Goal: Register for event/course

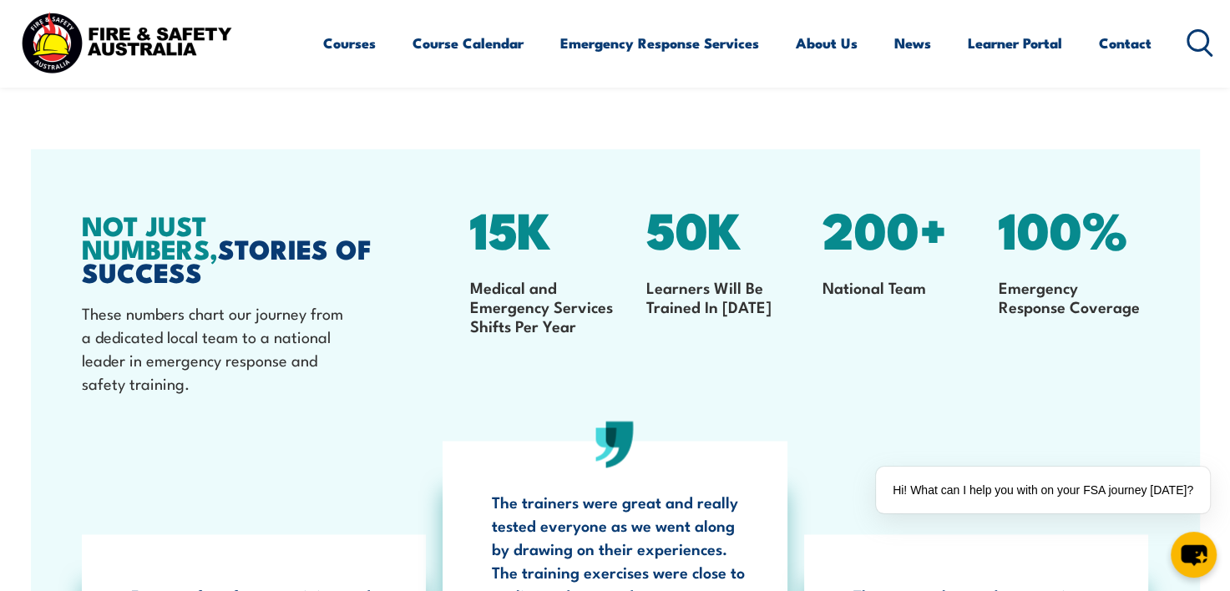
scroll to position [2421, 0]
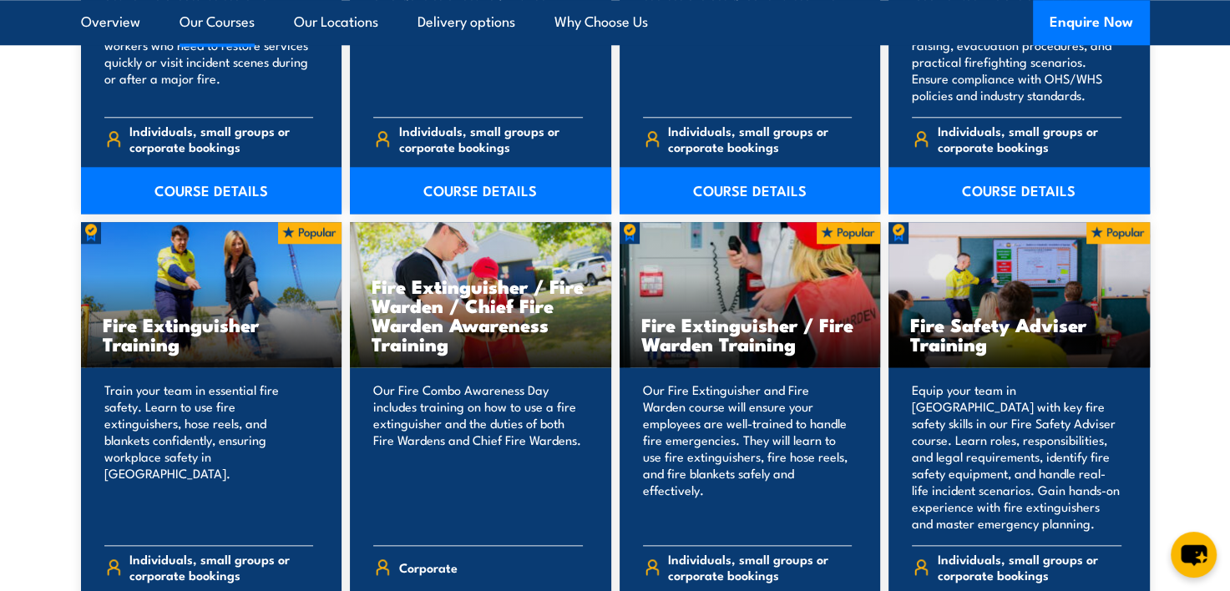
scroll to position [1669, 0]
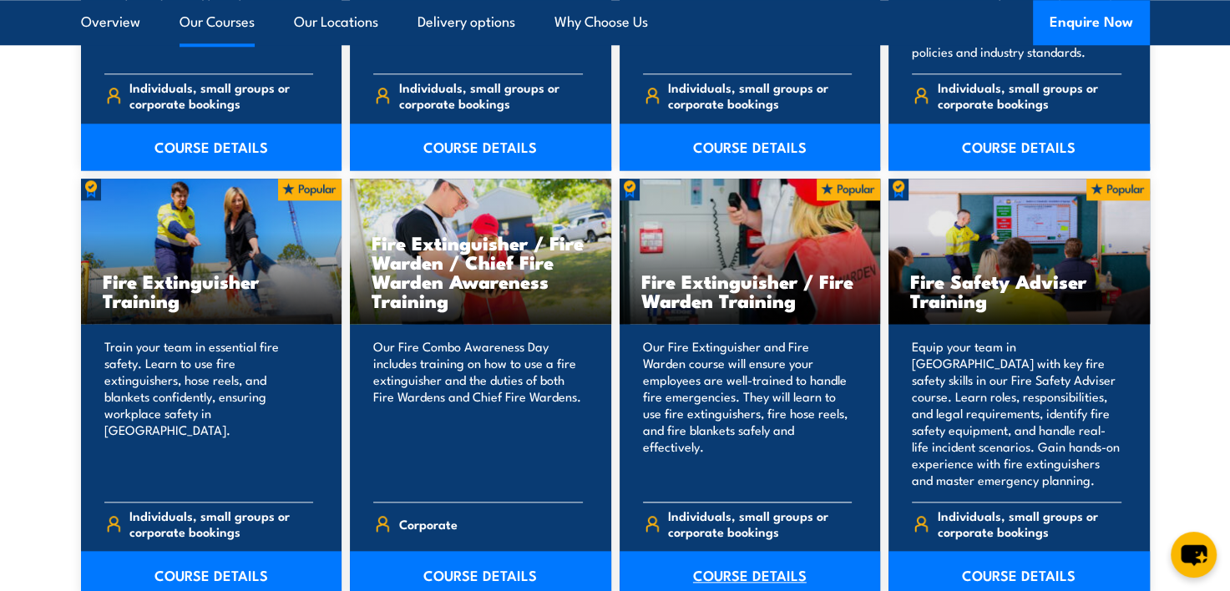
click at [746, 574] on link "COURSE DETAILS" at bounding box center [749, 574] width 261 height 47
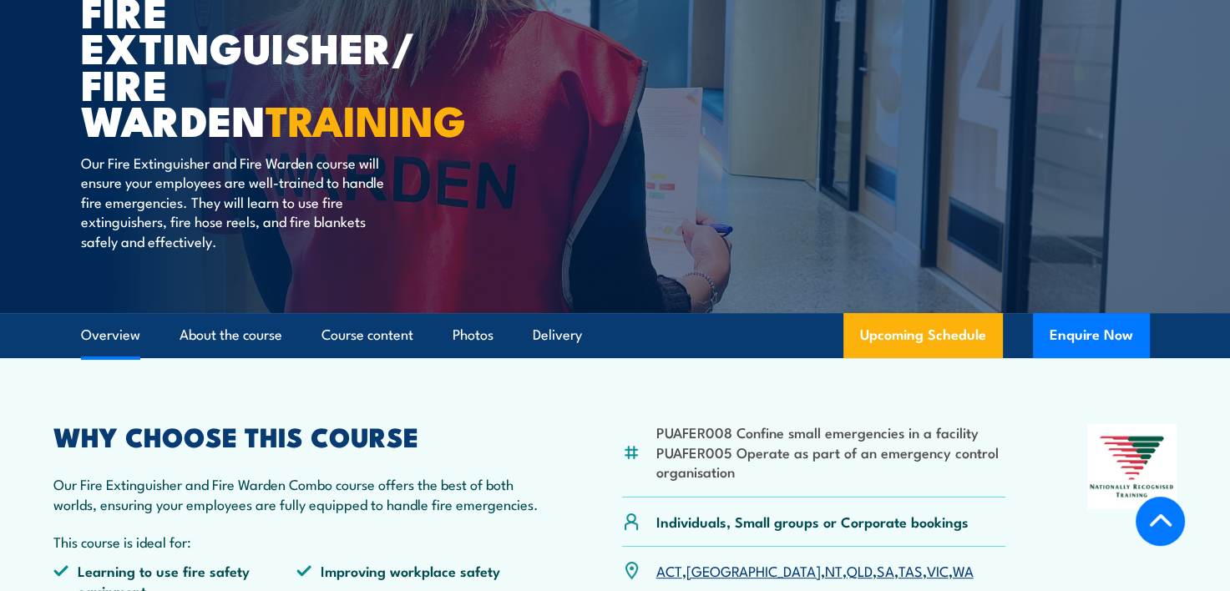
scroll to position [417, 0]
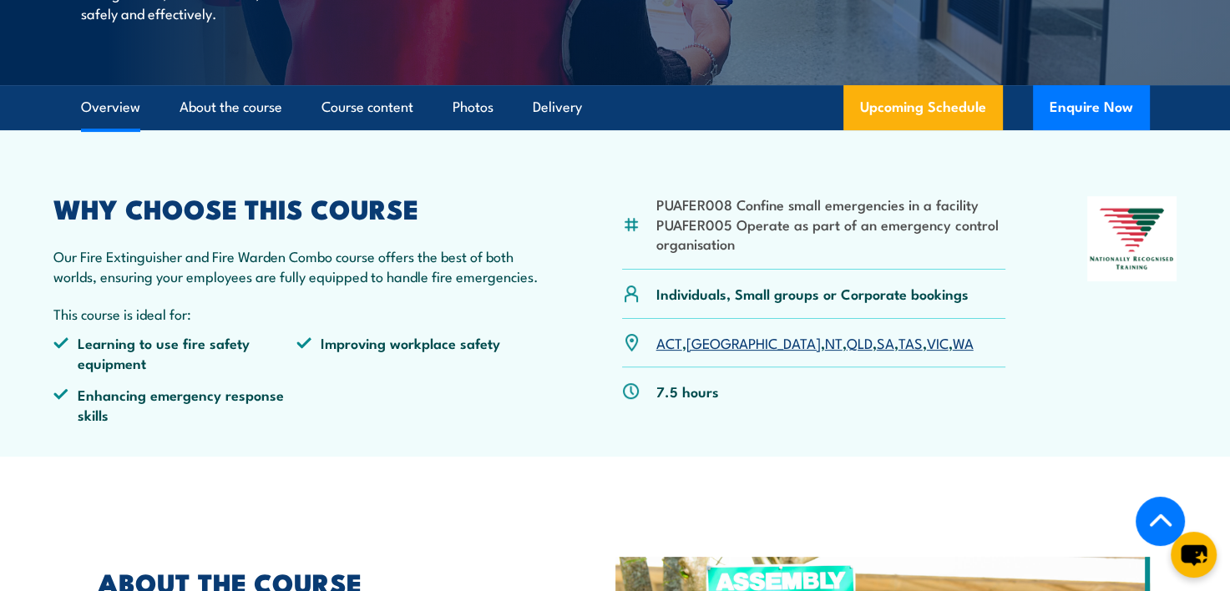
click at [876, 341] on link "SA" at bounding box center [885, 342] width 18 height 20
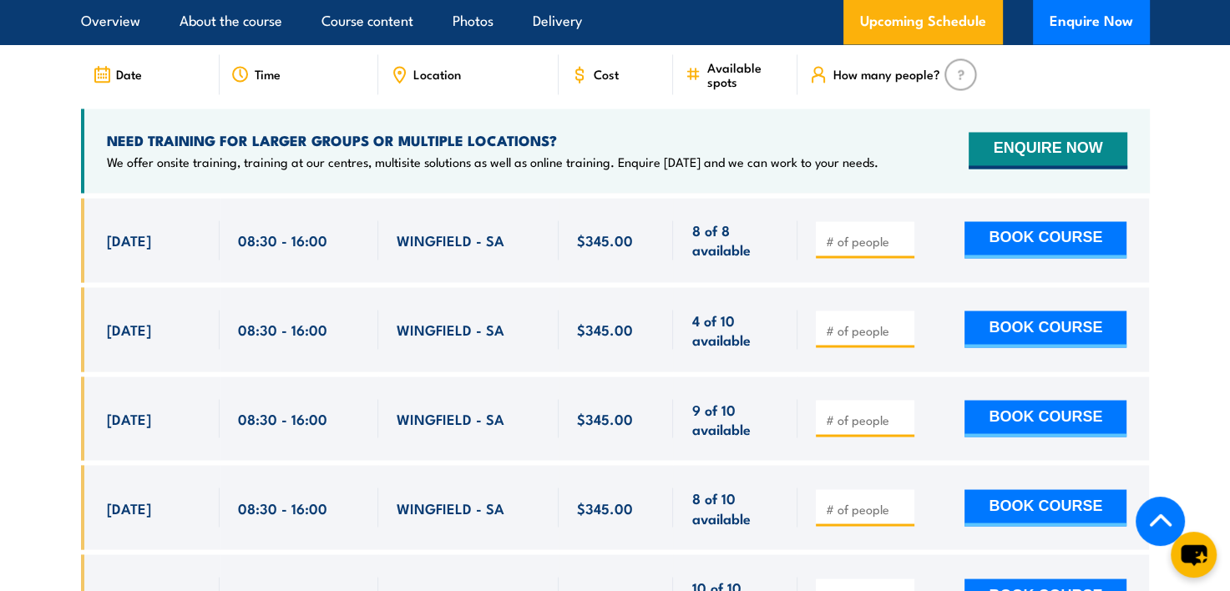
scroll to position [2811, 0]
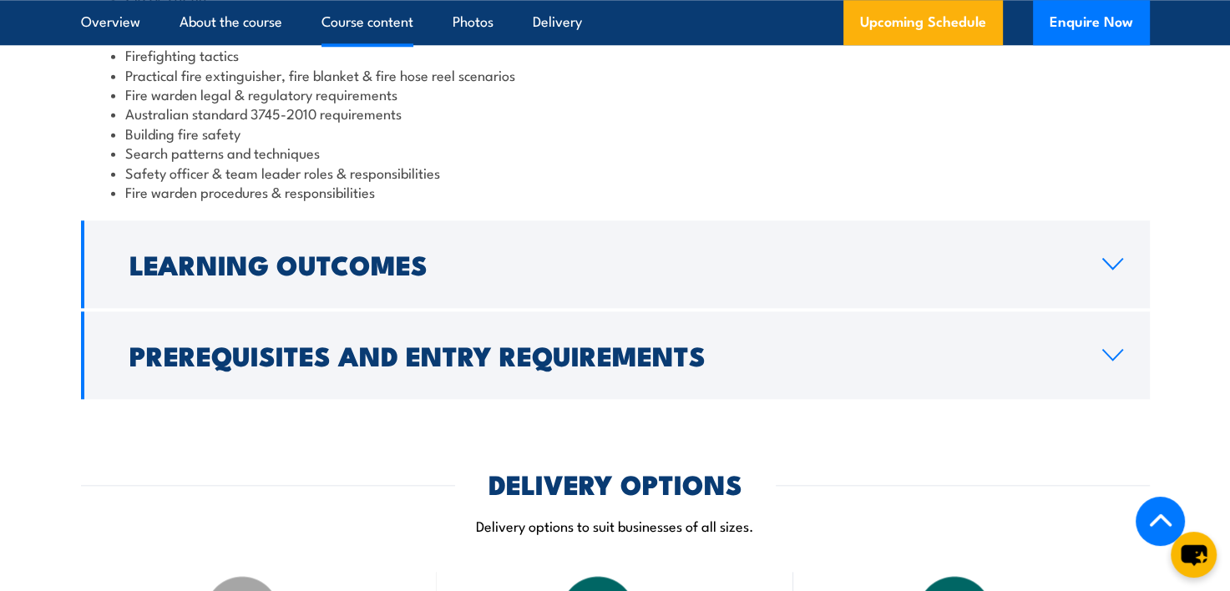
scroll to position [1586, 0]
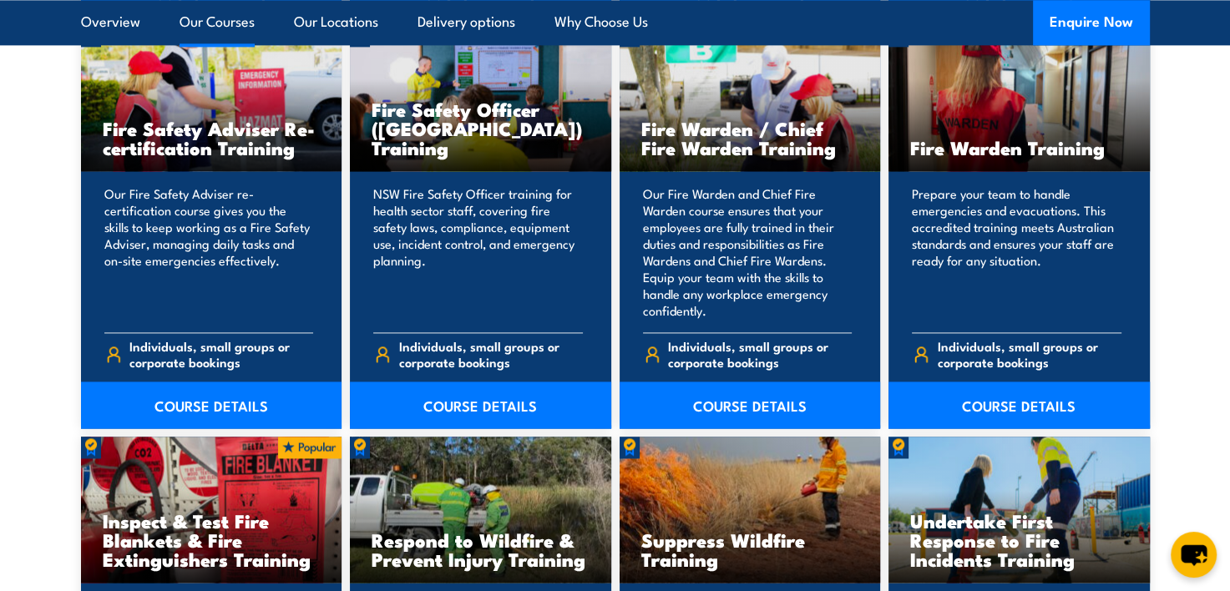
scroll to position [2254, 0]
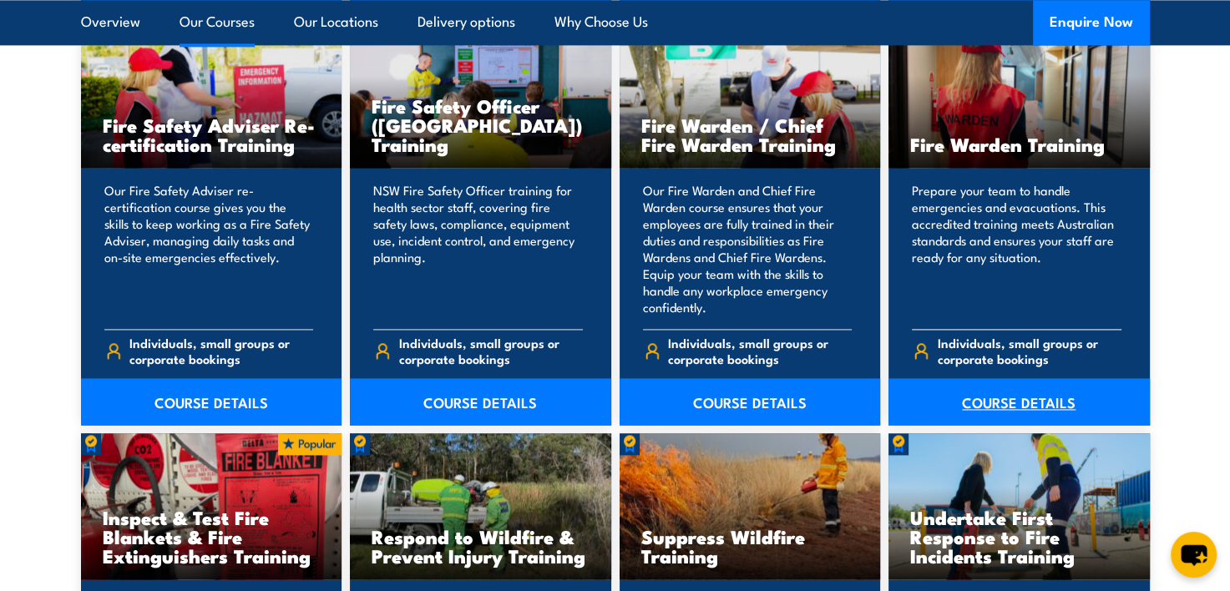
click at [1044, 391] on link "COURSE DETAILS" at bounding box center [1018, 401] width 261 height 47
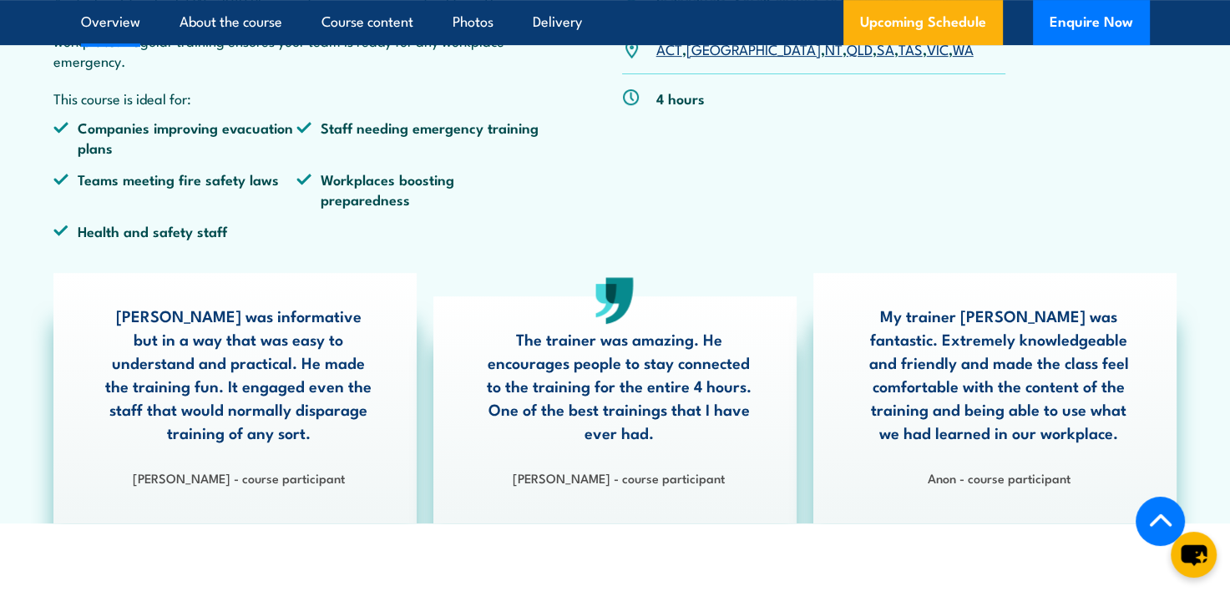
scroll to position [584, 0]
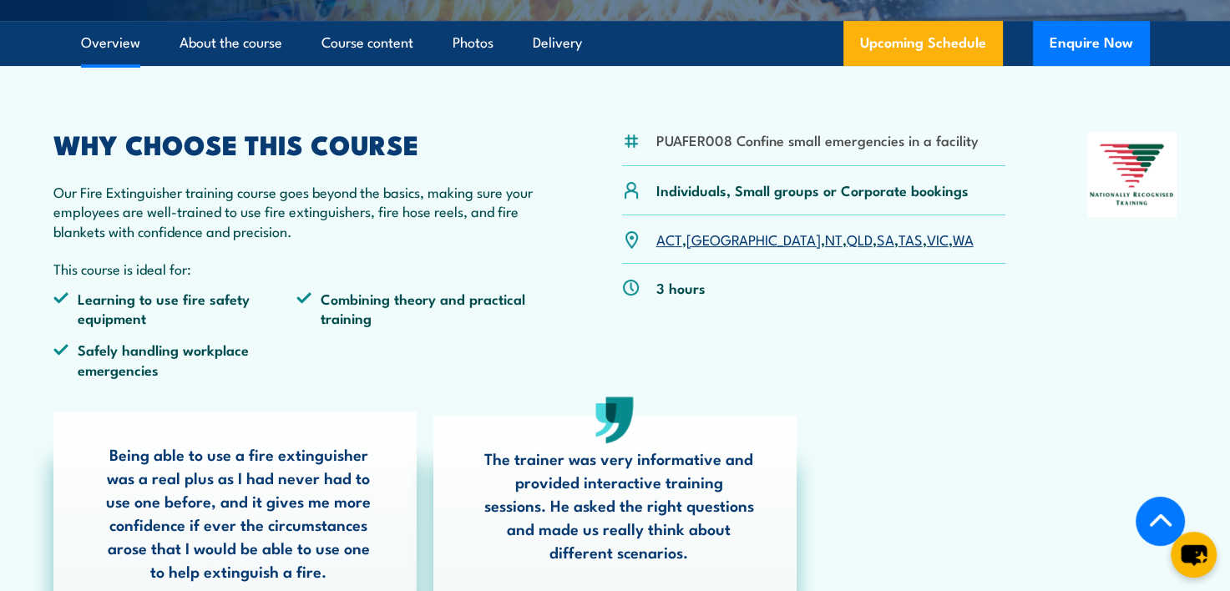
scroll to position [417, 0]
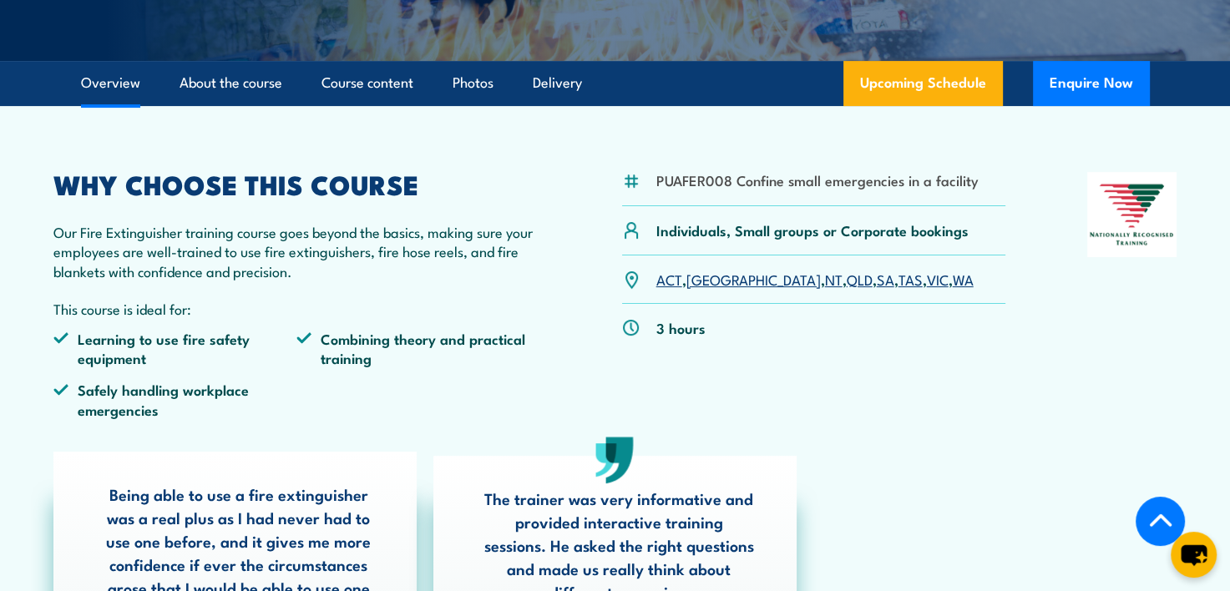
click at [876, 277] on link "SA" at bounding box center [885, 279] width 18 height 20
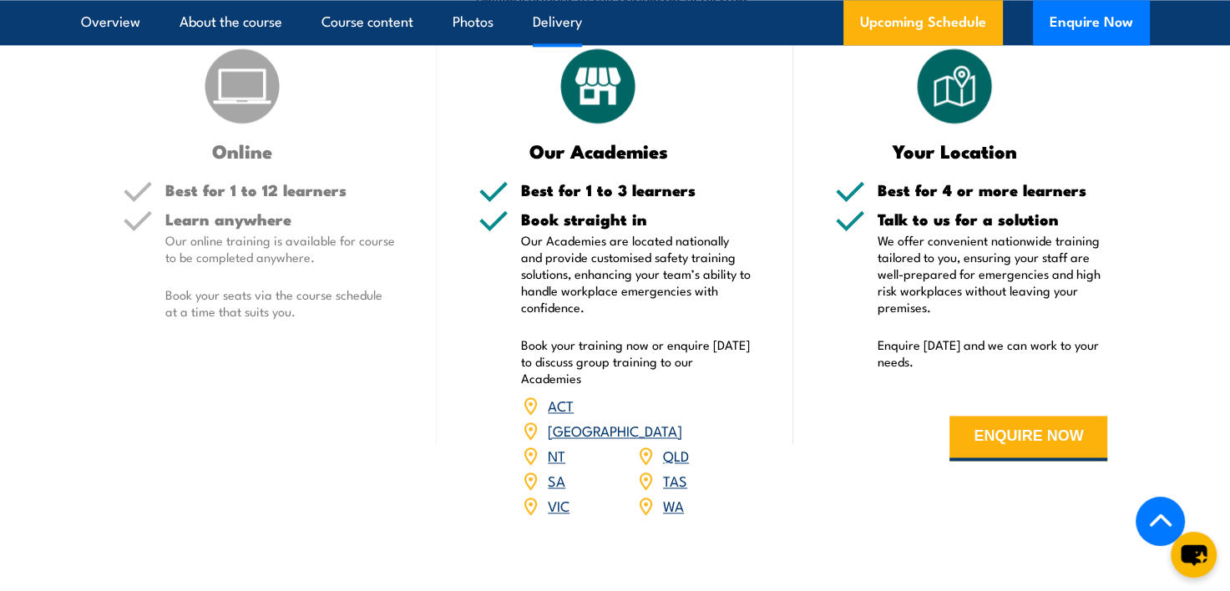
scroll to position [2217, 0]
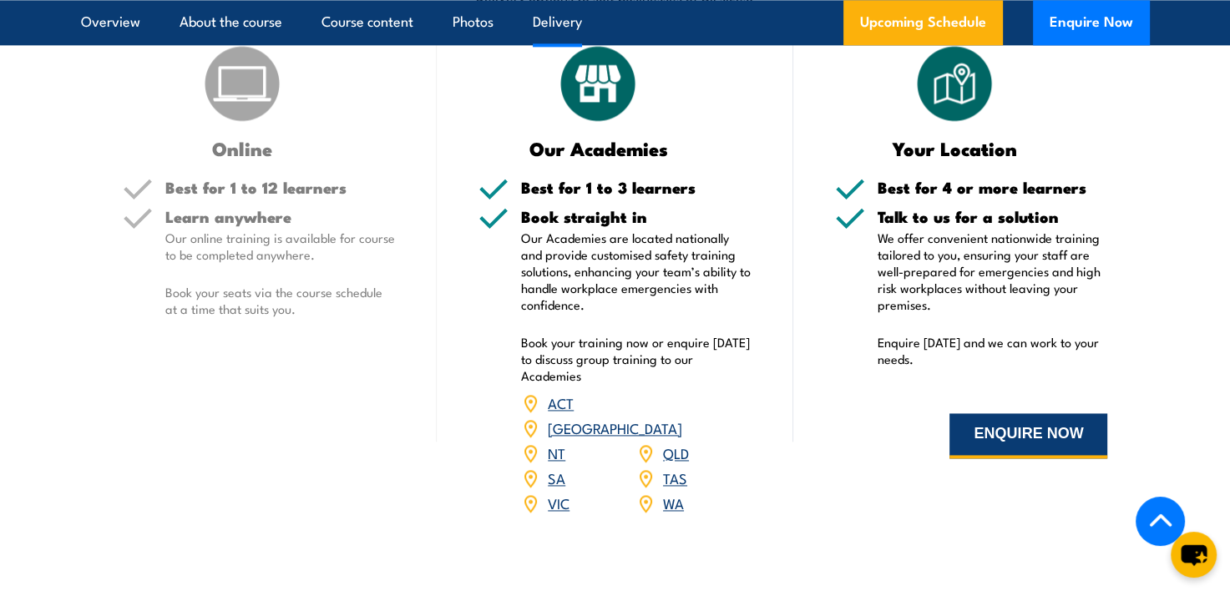
click at [1034, 444] on button "ENQUIRE NOW" at bounding box center [1028, 435] width 158 height 45
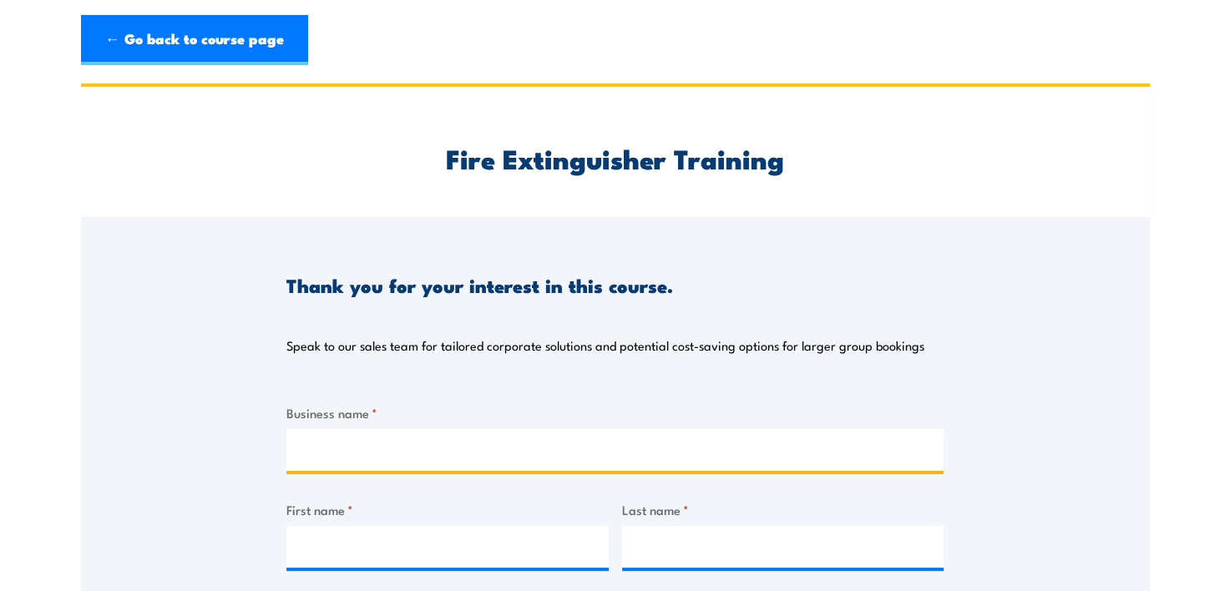
click at [361, 458] on input "Business name *" at bounding box center [614, 450] width 657 height 42
type input "Goldilocks Childcare Centre"
type input "Aruna"
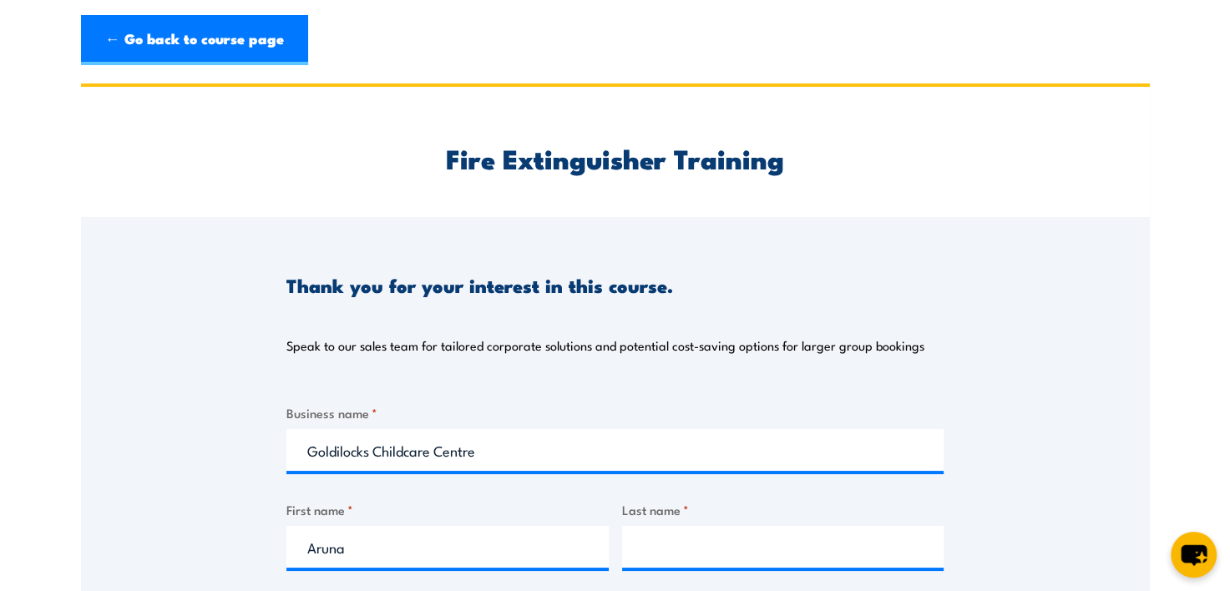
type input "goldilocks@akachildcare.com.au"
type input "0883772299"
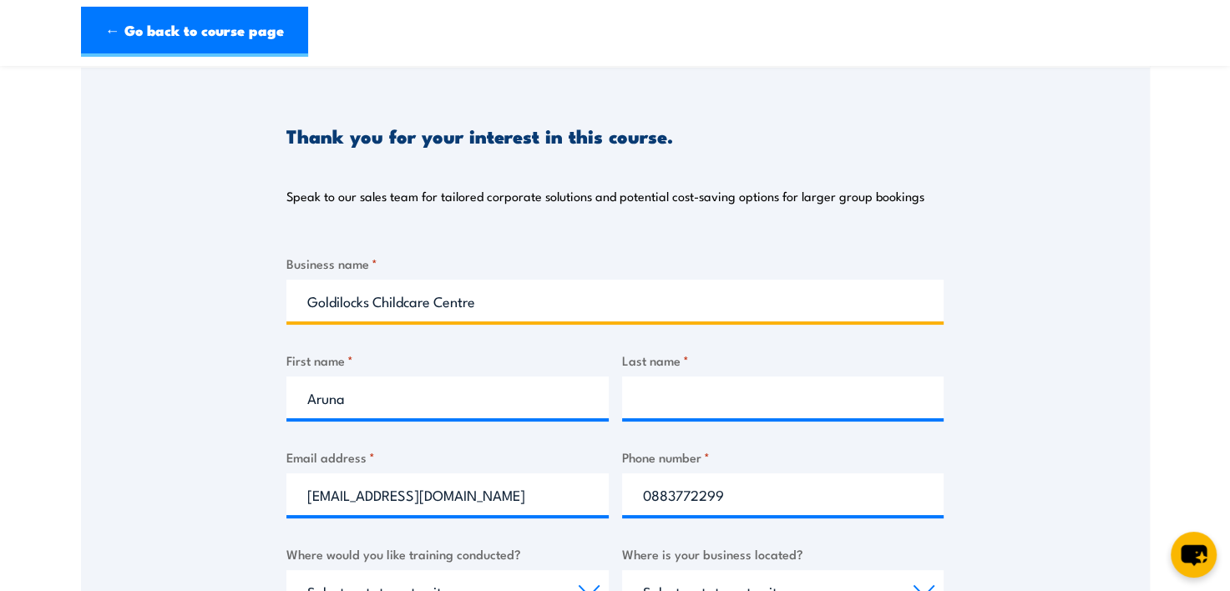
scroll to position [250, 0]
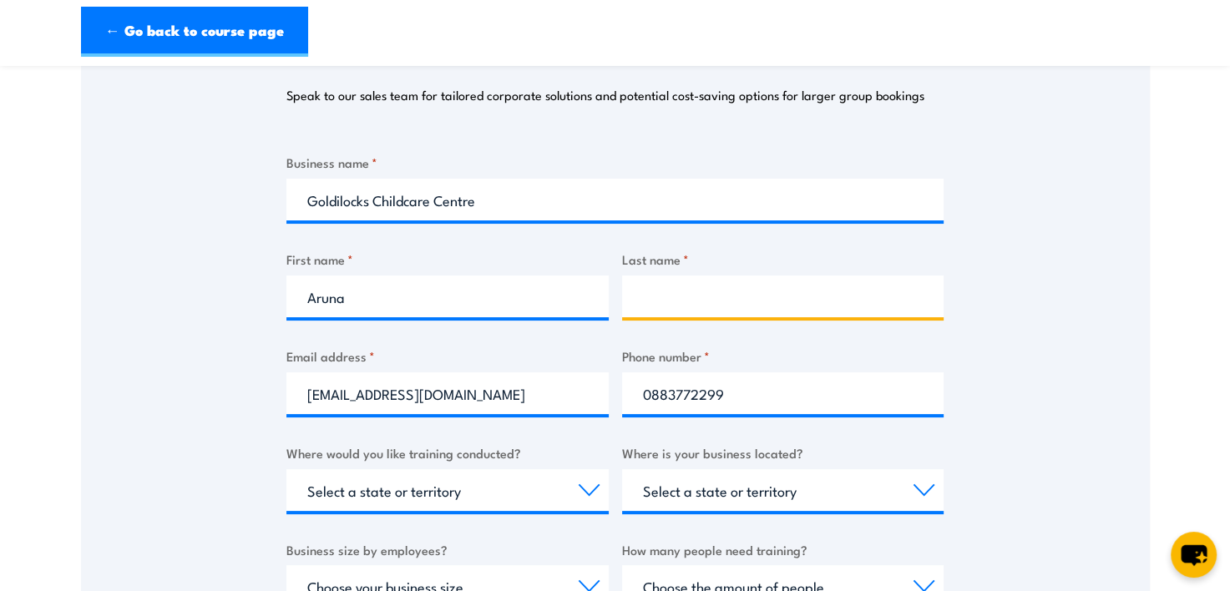
click at [745, 284] on input "Last name *" at bounding box center [783, 296] width 322 height 42
type input "Ramji"
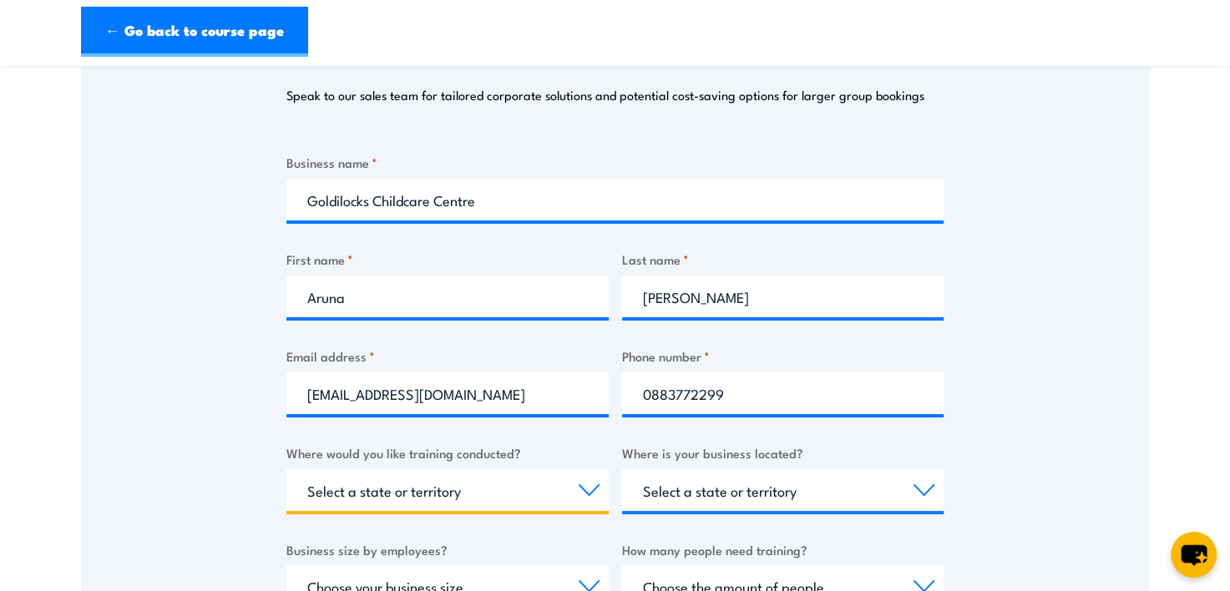
select select "SA"
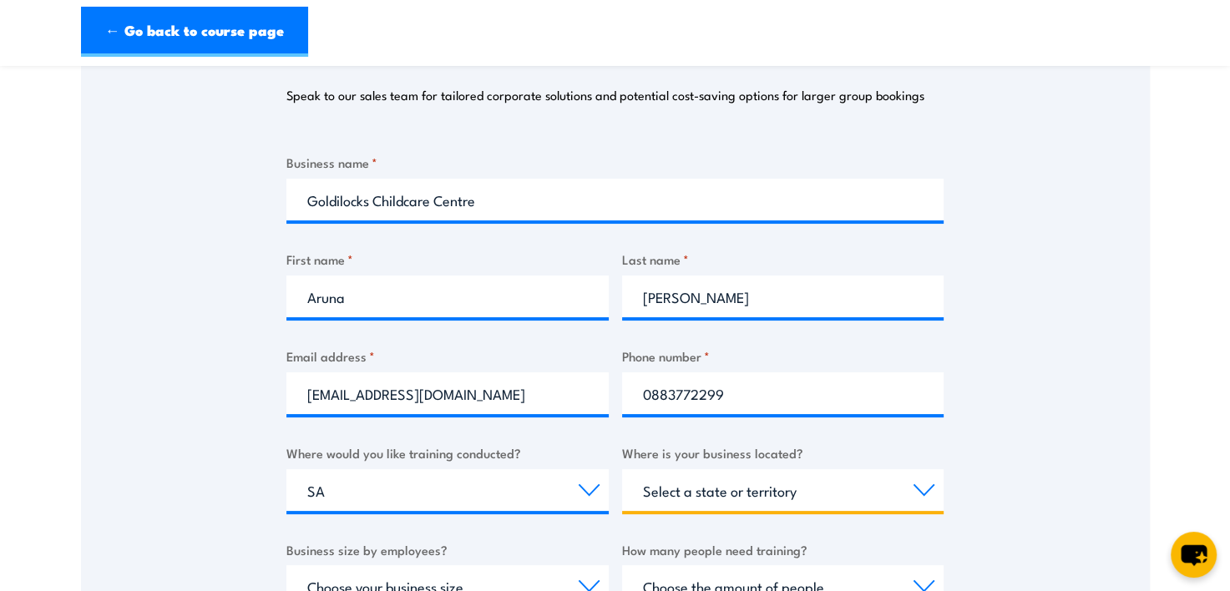
select select "SA"
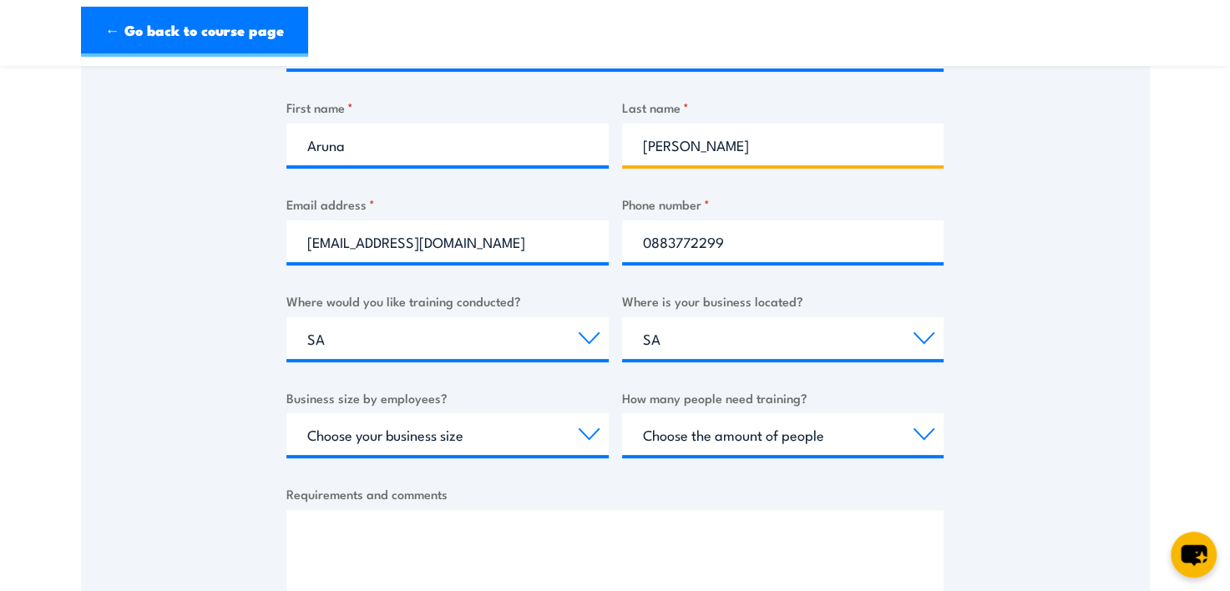
scroll to position [417, 0]
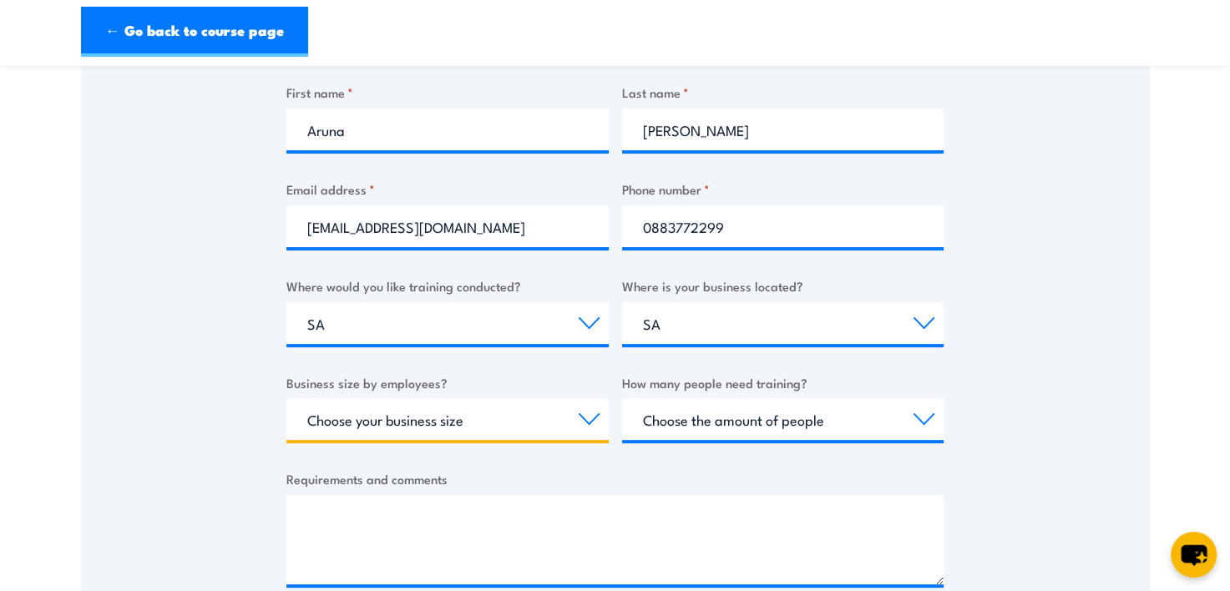
click at [458, 428] on select "Choose your business size 1 to 19 20 to 199 200+" at bounding box center [447, 419] width 322 height 42
select select "1 to 19"
click at [286, 398] on select "Choose your business size 1 to 19 20 to 199 200+" at bounding box center [447, 419] width 322 height 42
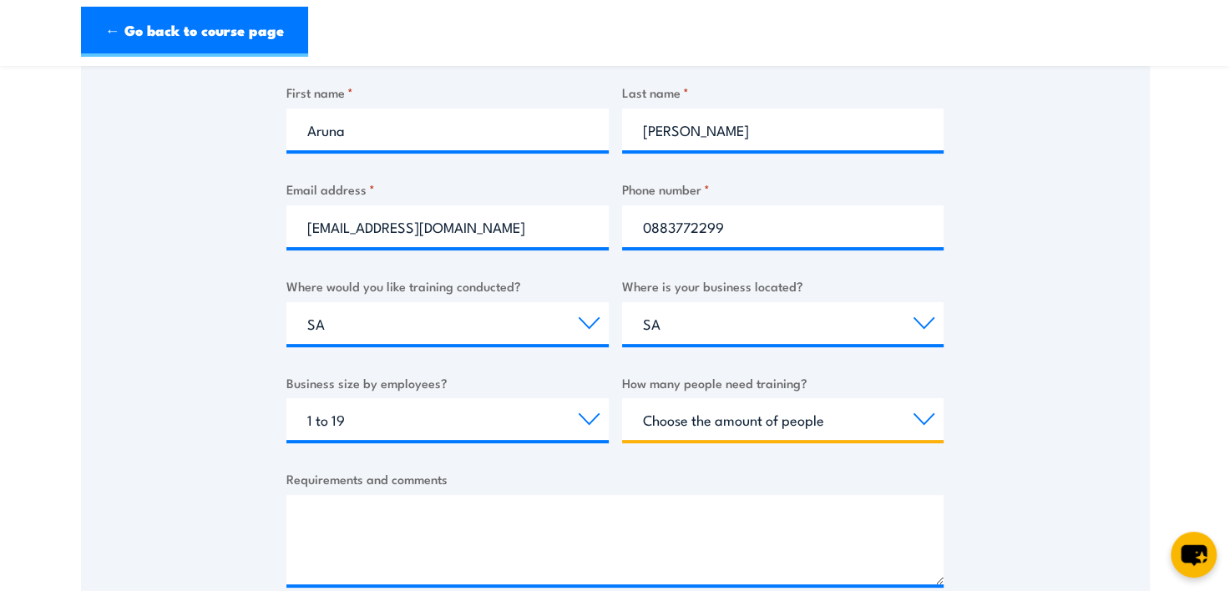
click at [755, 412] on select "Choose the amount of people 1 to 4 5 to 19 20+" at bounding box center [783, 419] width 322 height 42
click at [622, 398] on select "Choose the amount of people 1 to 4 5 to 19 20+" at bounding box center [783, 419] width 322 height 42
click at [781, 422] on select "Choose the amount of people 1 to 4 5 to 19 20+" at bounding box center [783, 419] width 322 height 42
select select "5 to 19"
click at [622, 398] on select "Choose the amount of people 1 to 4 5 to 19 20+" at bounding box center [783, 419] width 322 height 42
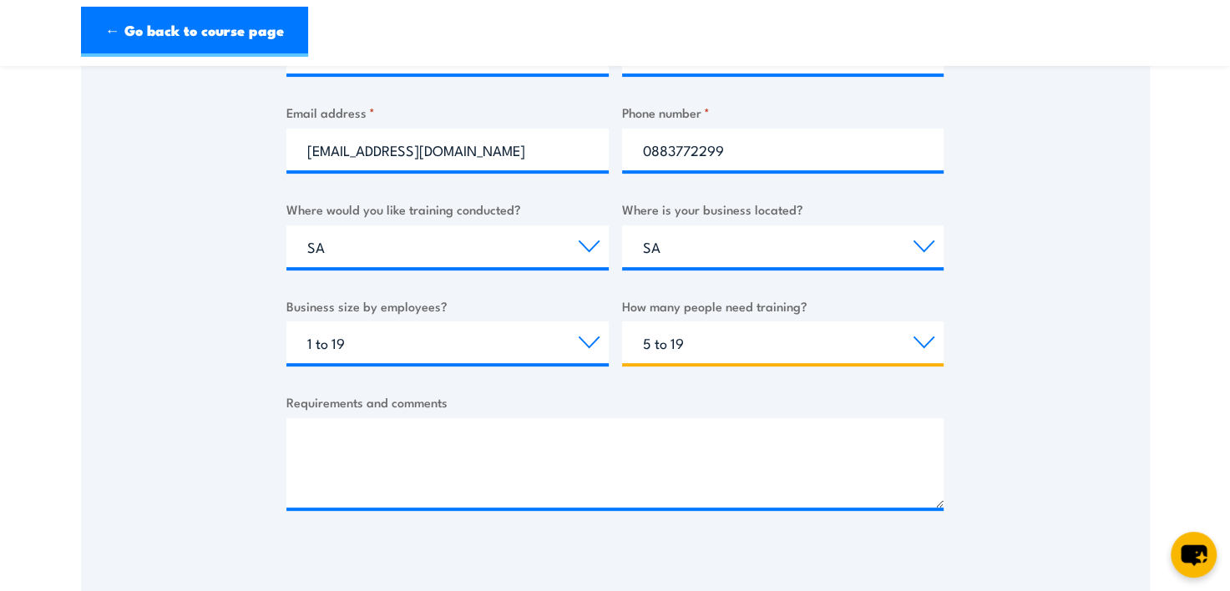
scroll to position [584, 0]
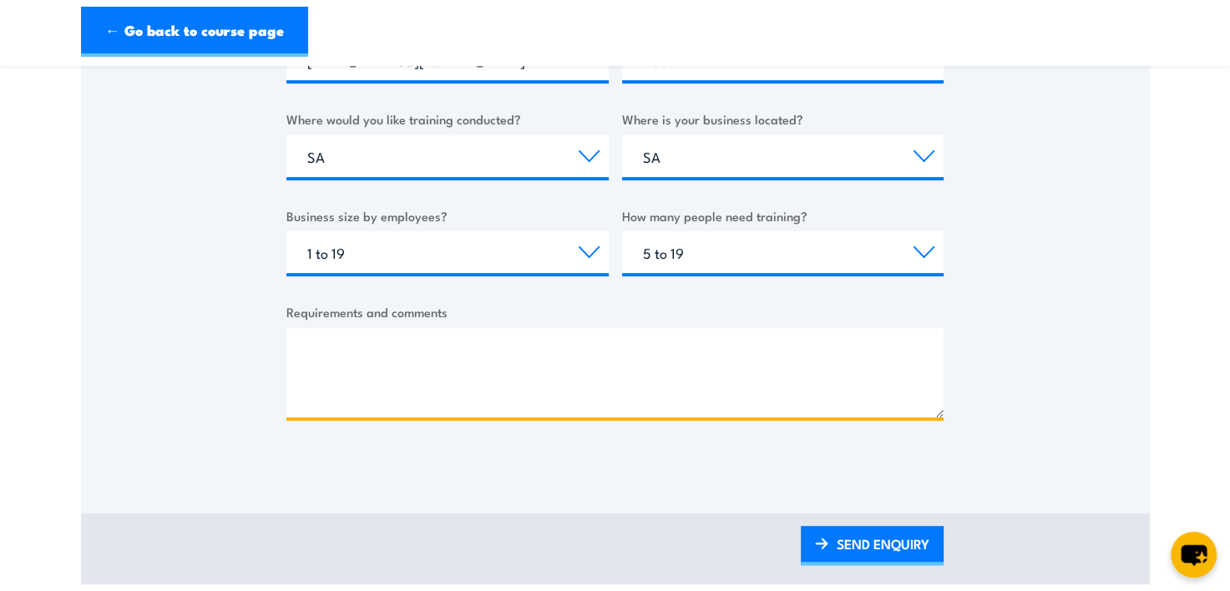
click at [518, 342] on textarea "Requirements and comments" at bounding box center [614, 372] width 657 height 89
paste textarea "how to use fire extinguishers, fire blankets and other emergency equipment, com…"
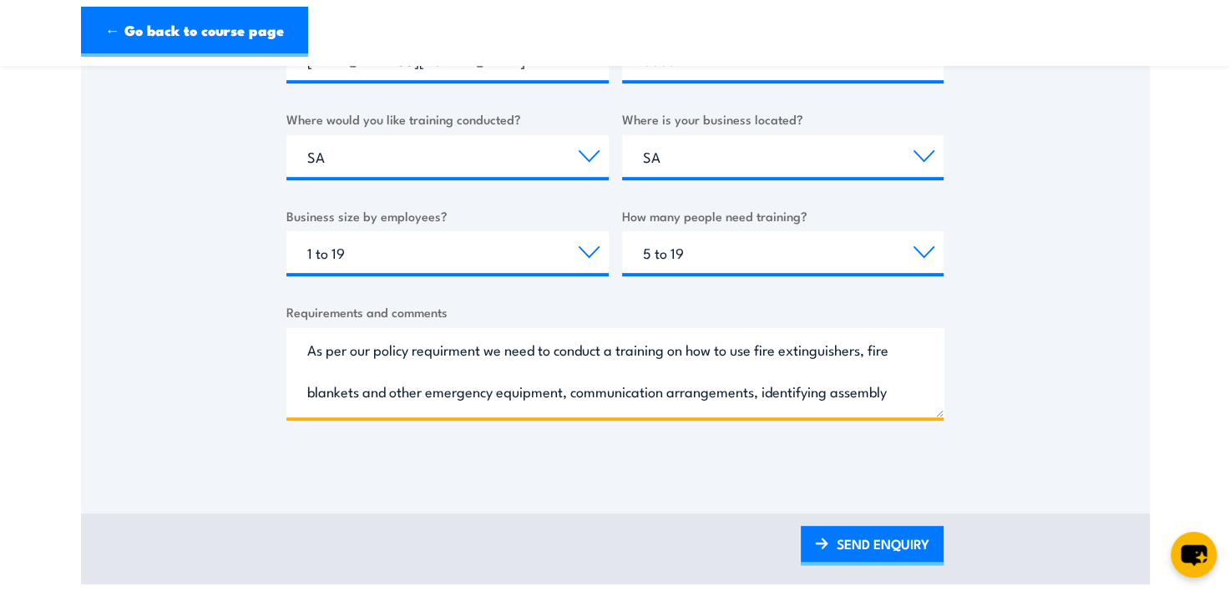
scroll to position [67, 0]
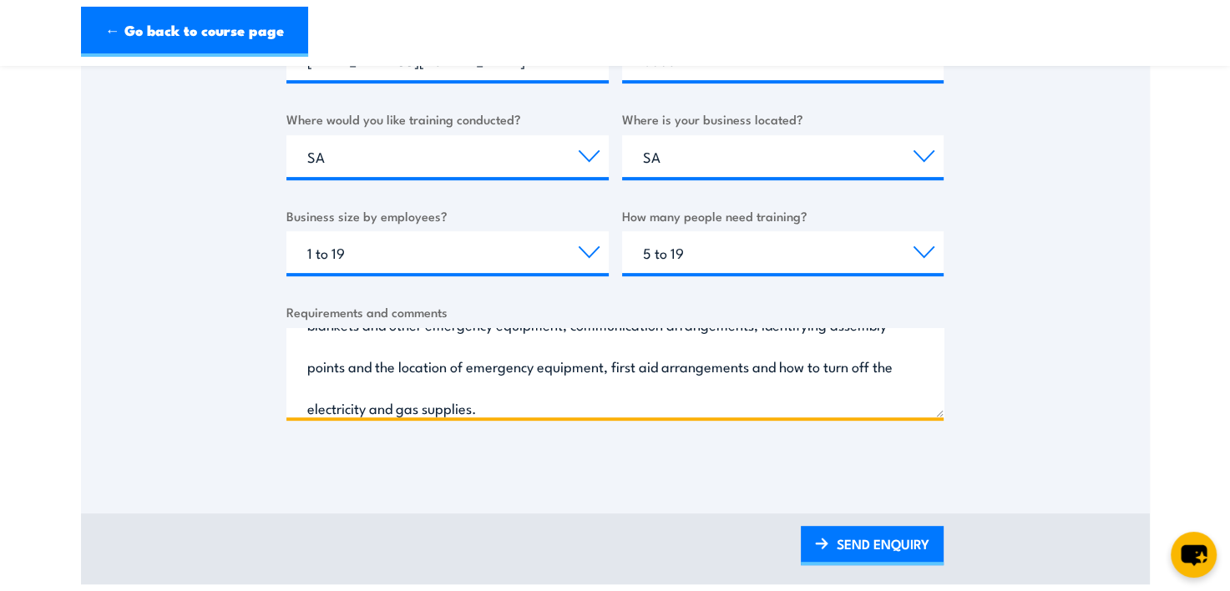
click at [553, 381] on textarea "As per our policy requirment we need to conduct a training on how to use fire e…" at bounding box center [614, 372] width 657 height 89
click at [485, 384] on textarea "As per our policy requirment we need to conduct a training on how to use fire e…" at bounding box center [614, 372] width 657 height 89
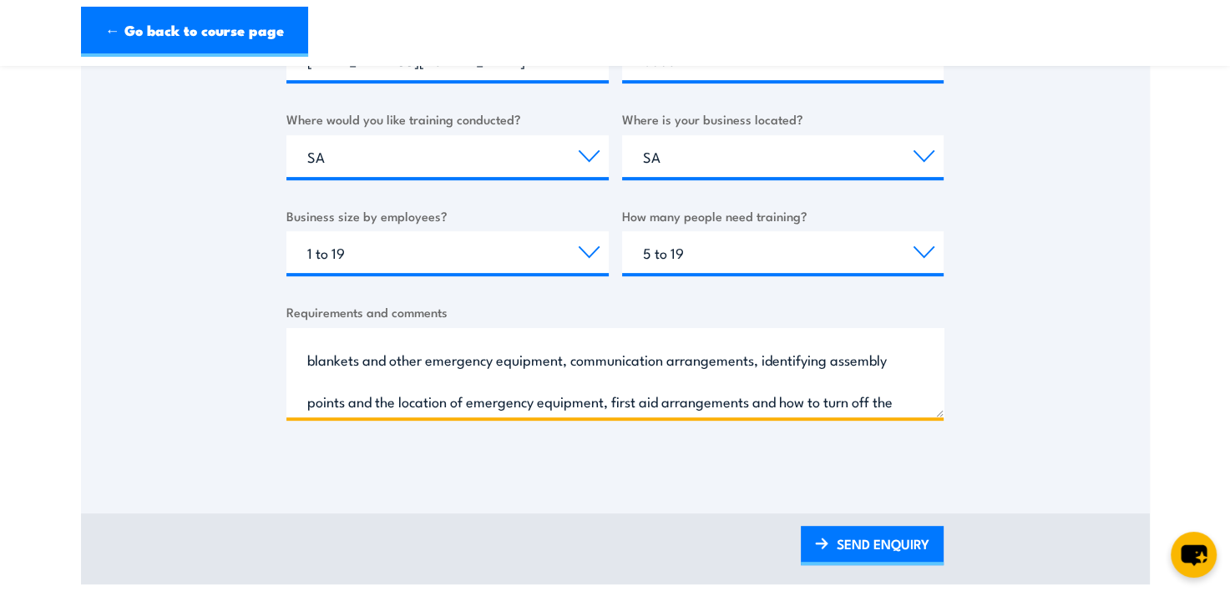
scroll to position [0, 0]
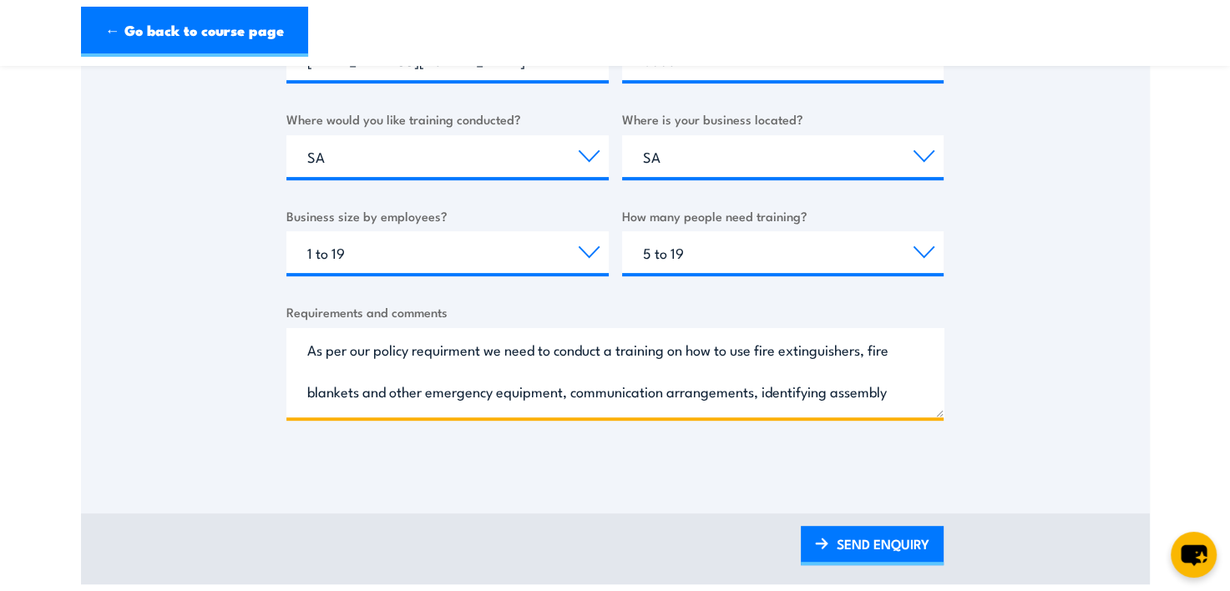
click at [0, 0] on span "training" at bounding box center [0, 0] width 0 height 0
click at [0, 0] on span "requirement," at bounding box center [0, 0] width 0 height 0
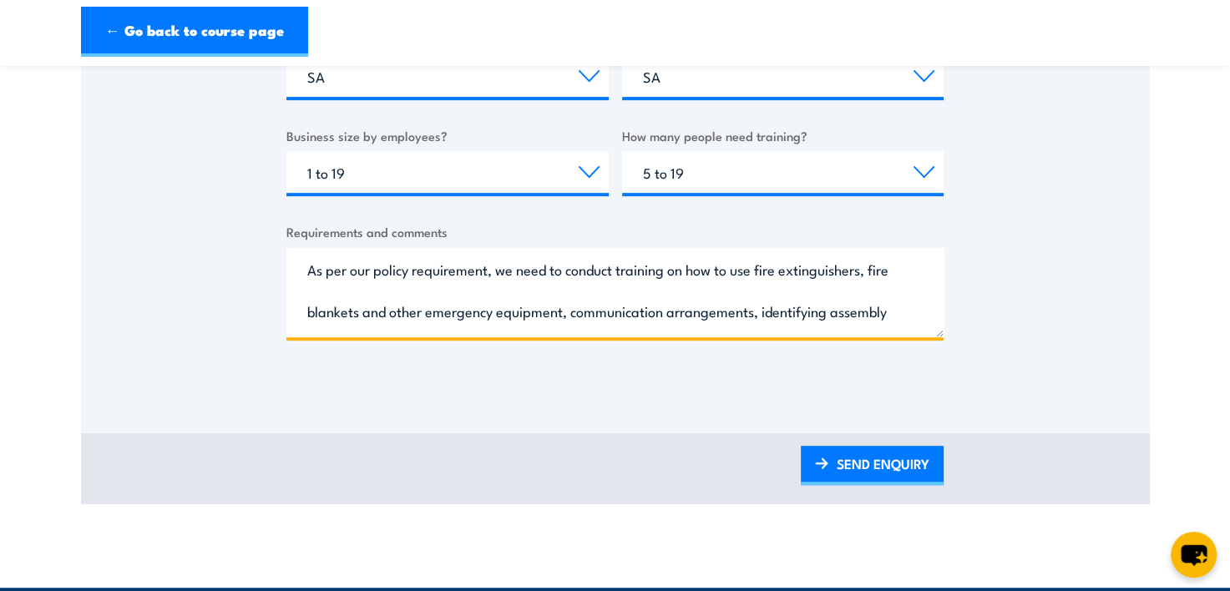
scroll to position [668, 0]
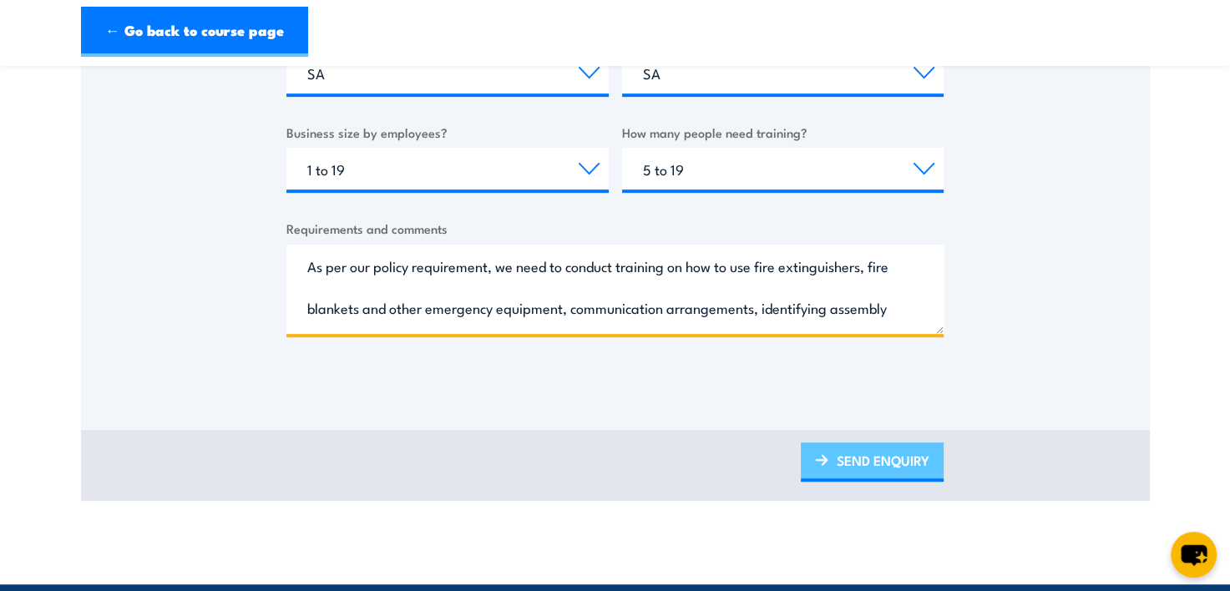
type textarea "As per our policy requirement, we need to conduct training on how to use fire e…"
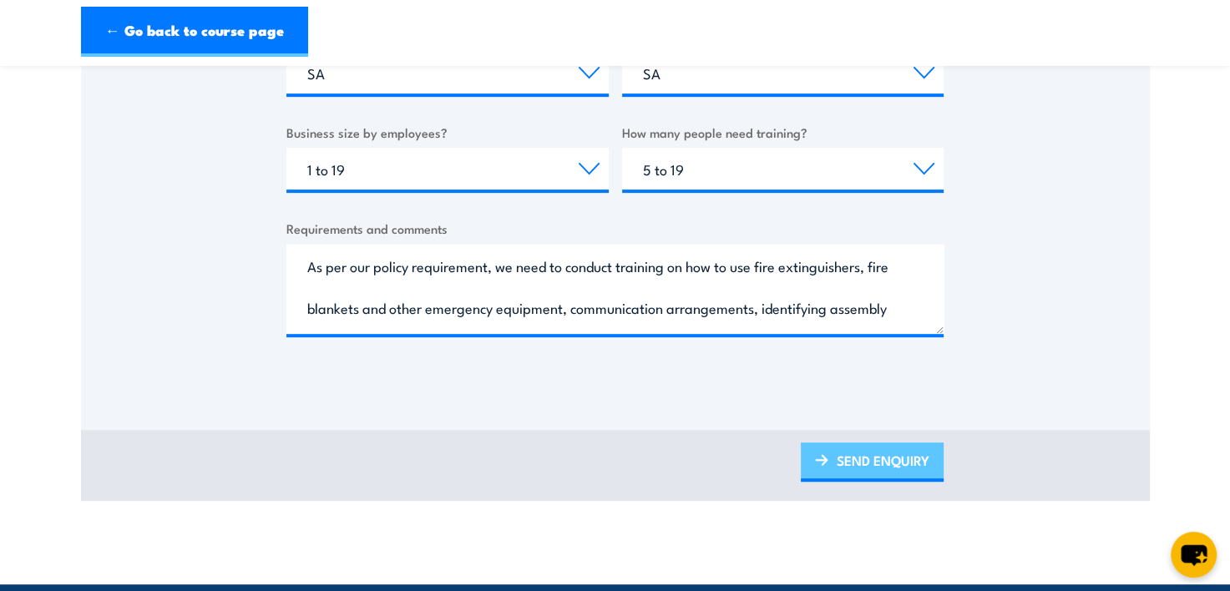
click at [878, 456] on link "SEND ENQUIRY" at bounding box center [871, 461] width 143 height 39
click at [845, 472] on link "SEND ENQUIRY" at bounding box center [871, 461] width 143 height 39
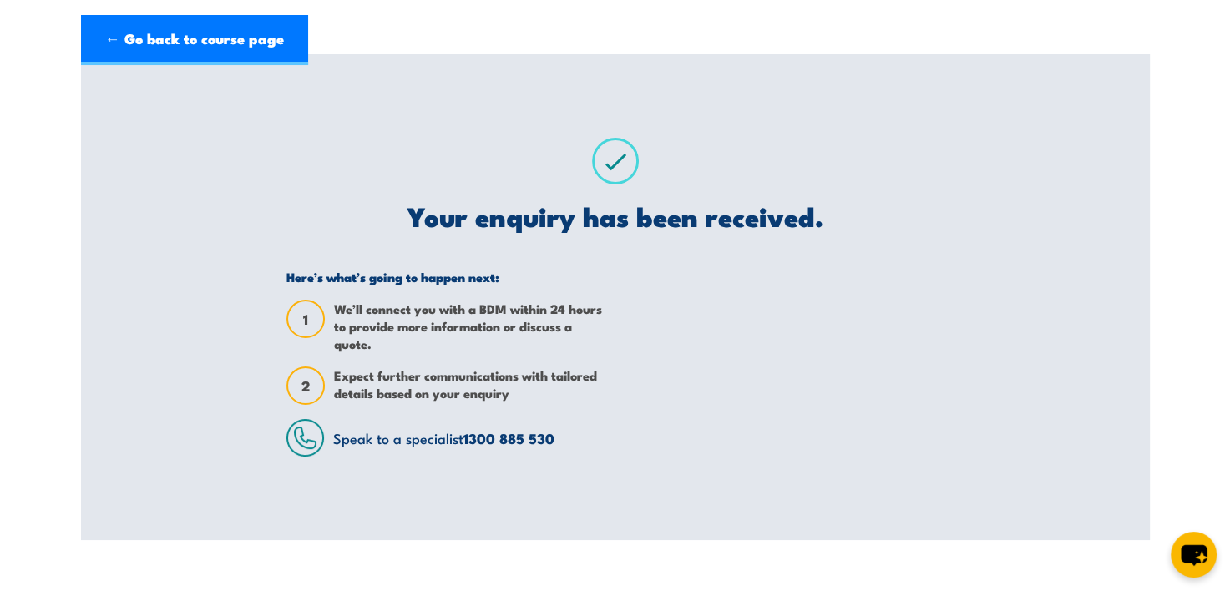
scroll to position [0, 0]
